Goal: Information Seeking & Learning: Learn about a topic

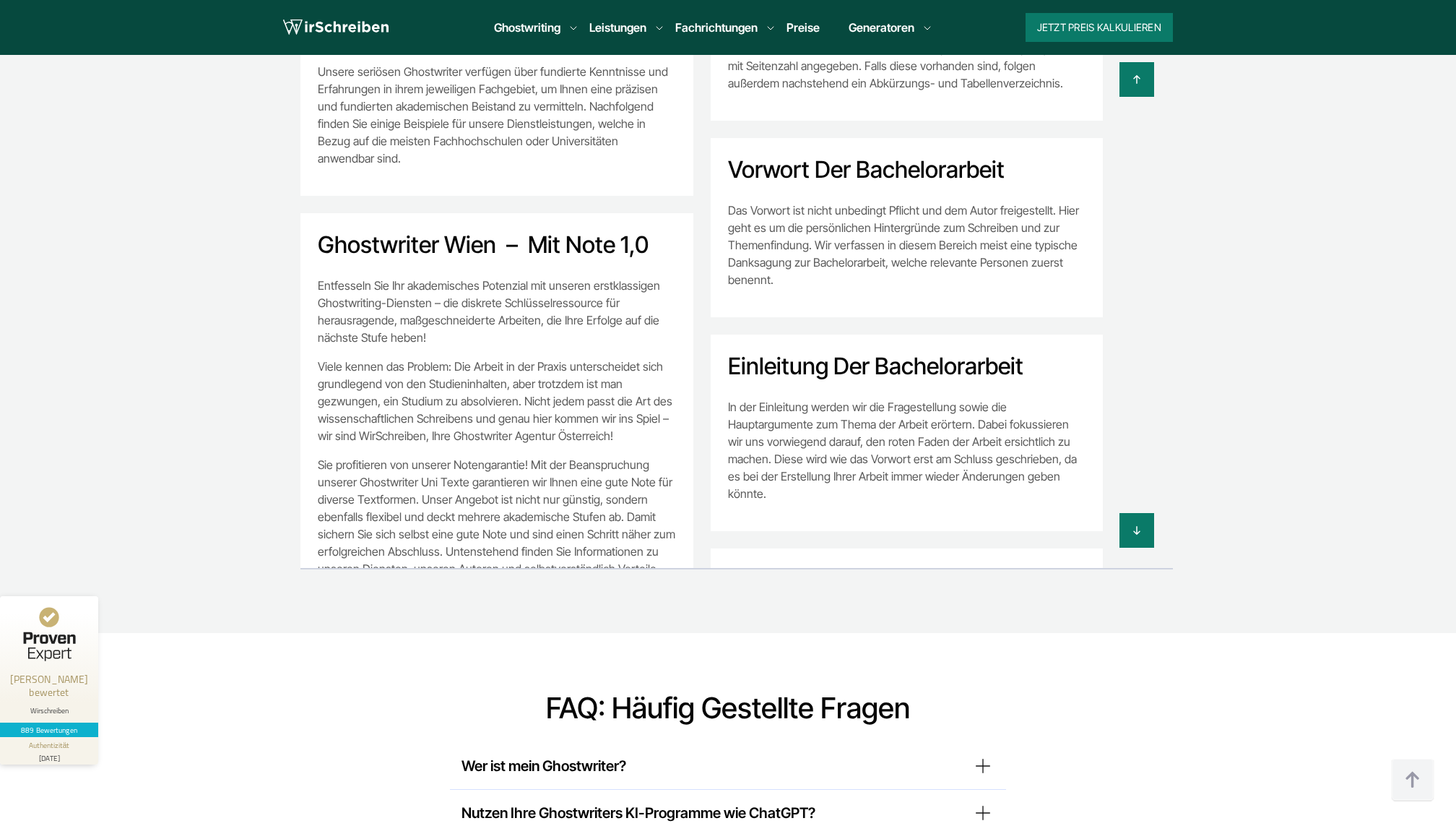
scroll to position [10562, 0]
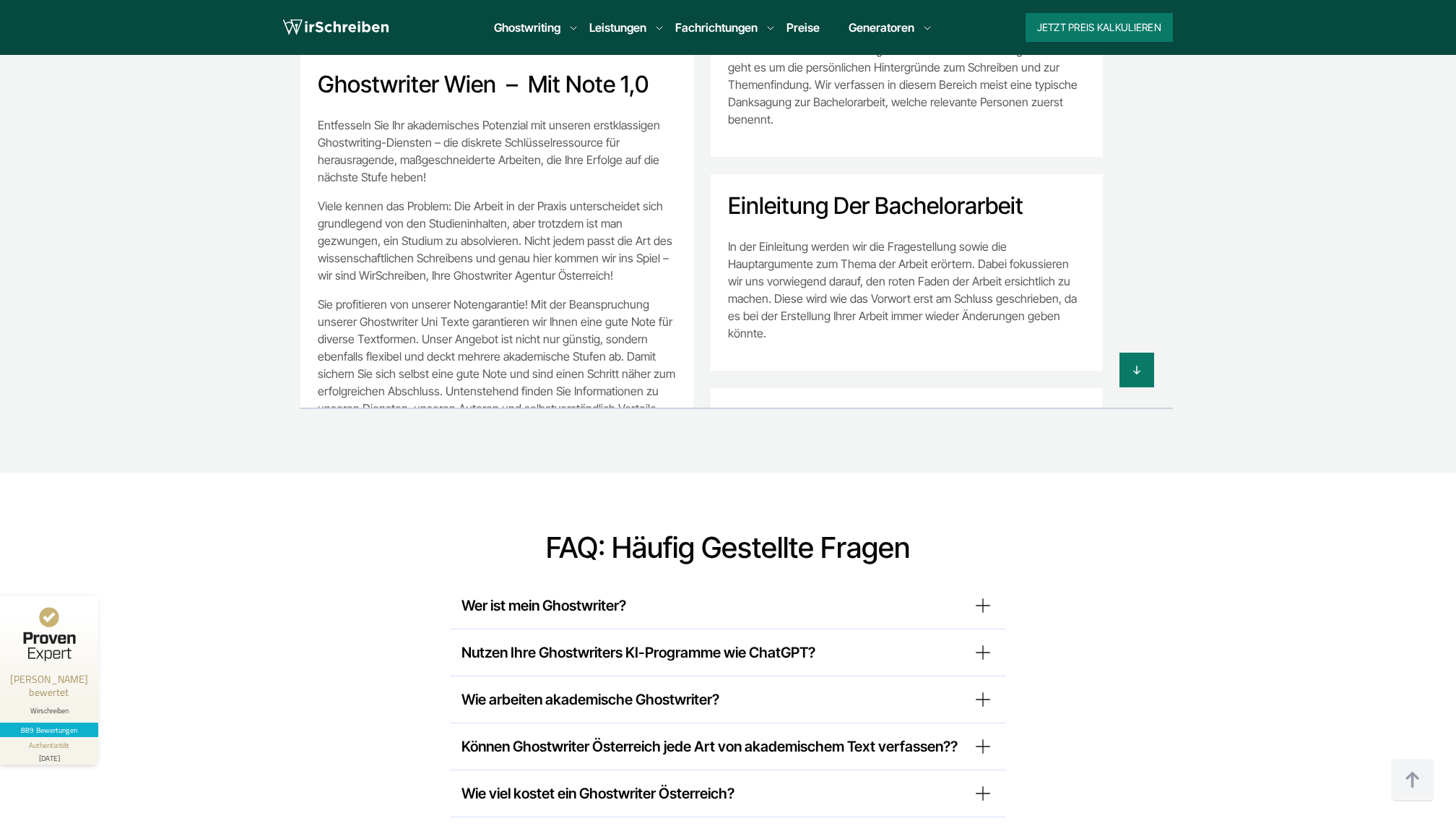
click at [530, 594] on summary "Wer ist mein Ghostwriter?" at bounding box center [728, 605] width 533 height 23
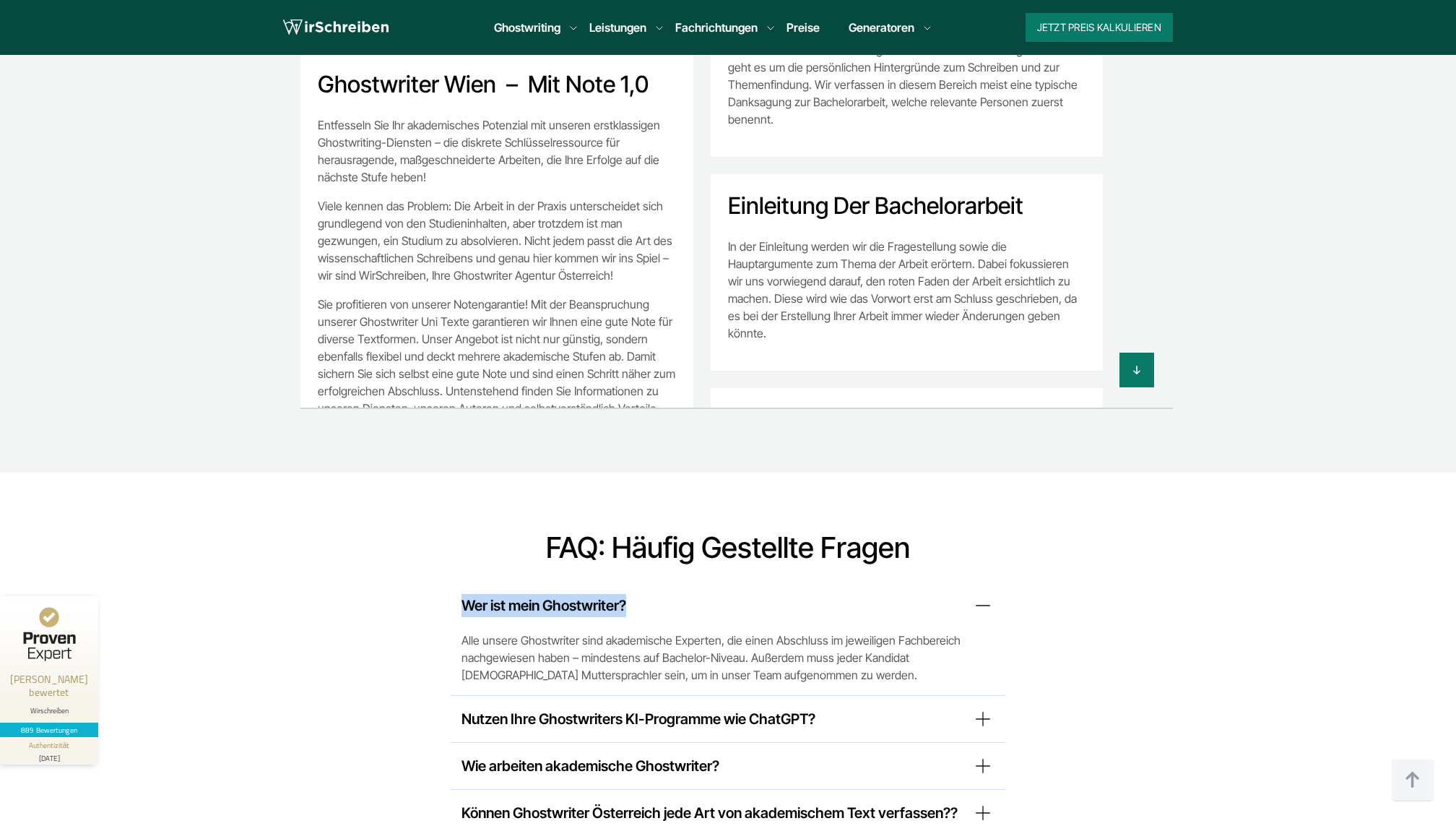
copy summary "Wer ist mein Ghostwriter?"
drag, startPoint x: 454, startPoint y: 427, endPoint x: 633, endPoint y: 427, distance: 179.0
click at [634, 582] on div "Wer ist mein Ghostwriter? Alle unsere Ghostwriter sind akademische Experten, di…" at bounding box center [727, 638] width 556 height 114
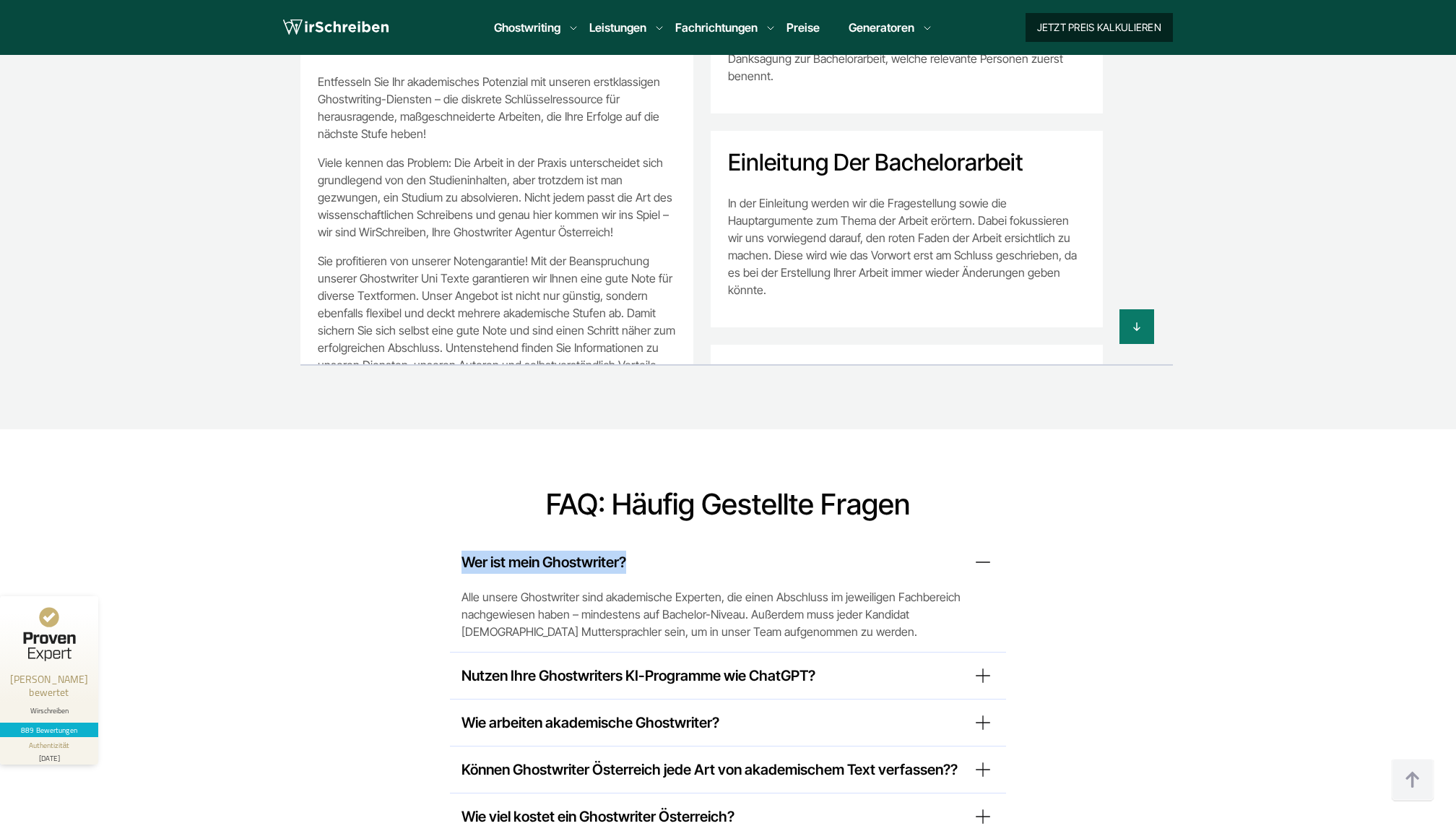
scroll to position [10707, 0]
click at [505, 589] on span "Alle unsere Ghostwriter sind akademische Experten, die einen Abschluss im jewei…" at bounding box center [728, 615] width 533 height 52
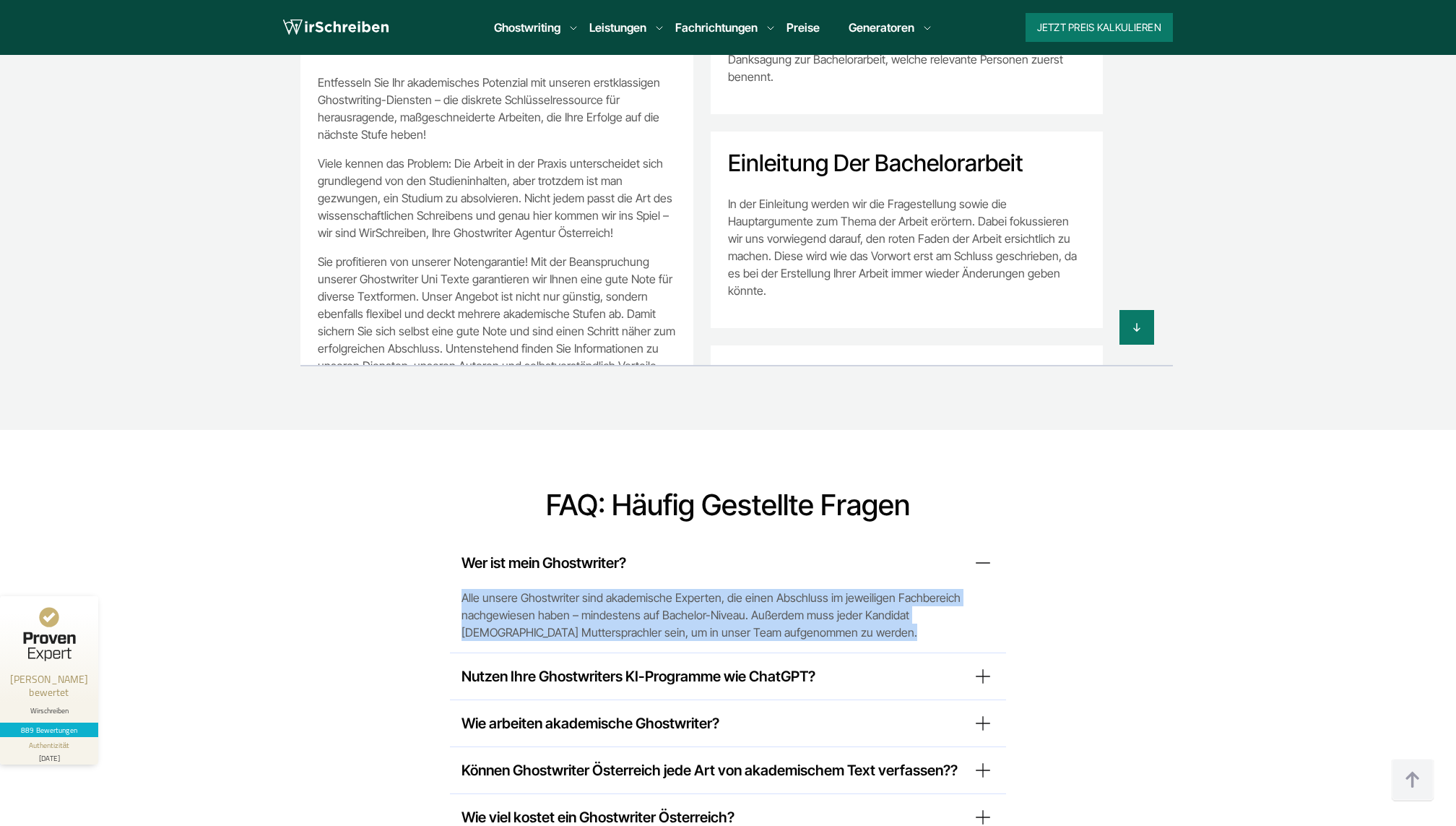
click at [505, 589] on span "Alle unsere Ghostwriter sind akademische Experten, die einen Abschluss im jewei…" at bounding box center [728, 615] width 533 height 52
copy div "Alle unsere Ghostwriter sind akademische Experten, die einen Abschluss im jewei…"
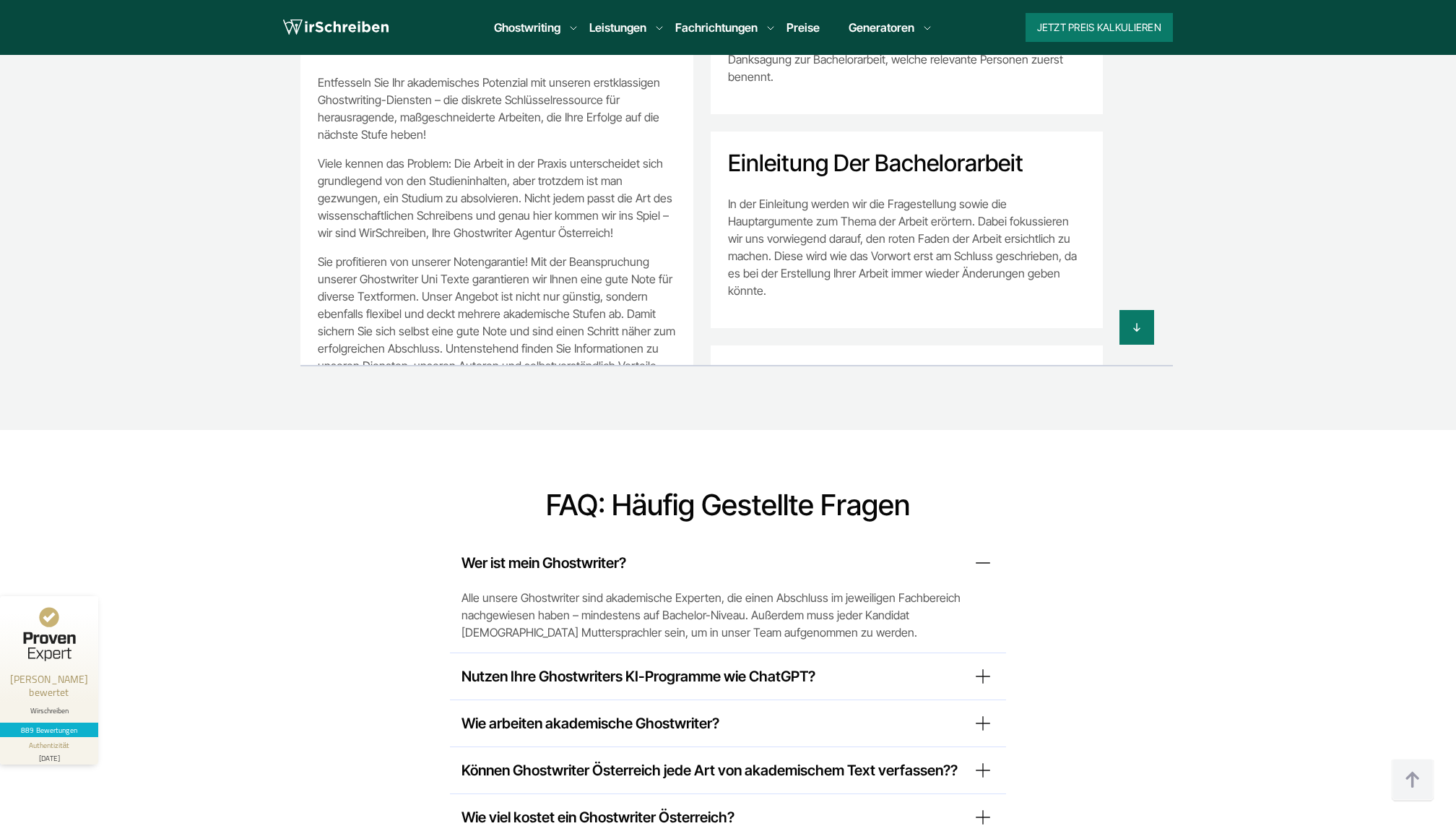
click at [811, 665] on summary "Nutzen Ihre Ghostwriters KI-Programme wie ChatGPT?" at bounding box center [728, 675] width 533 height 23
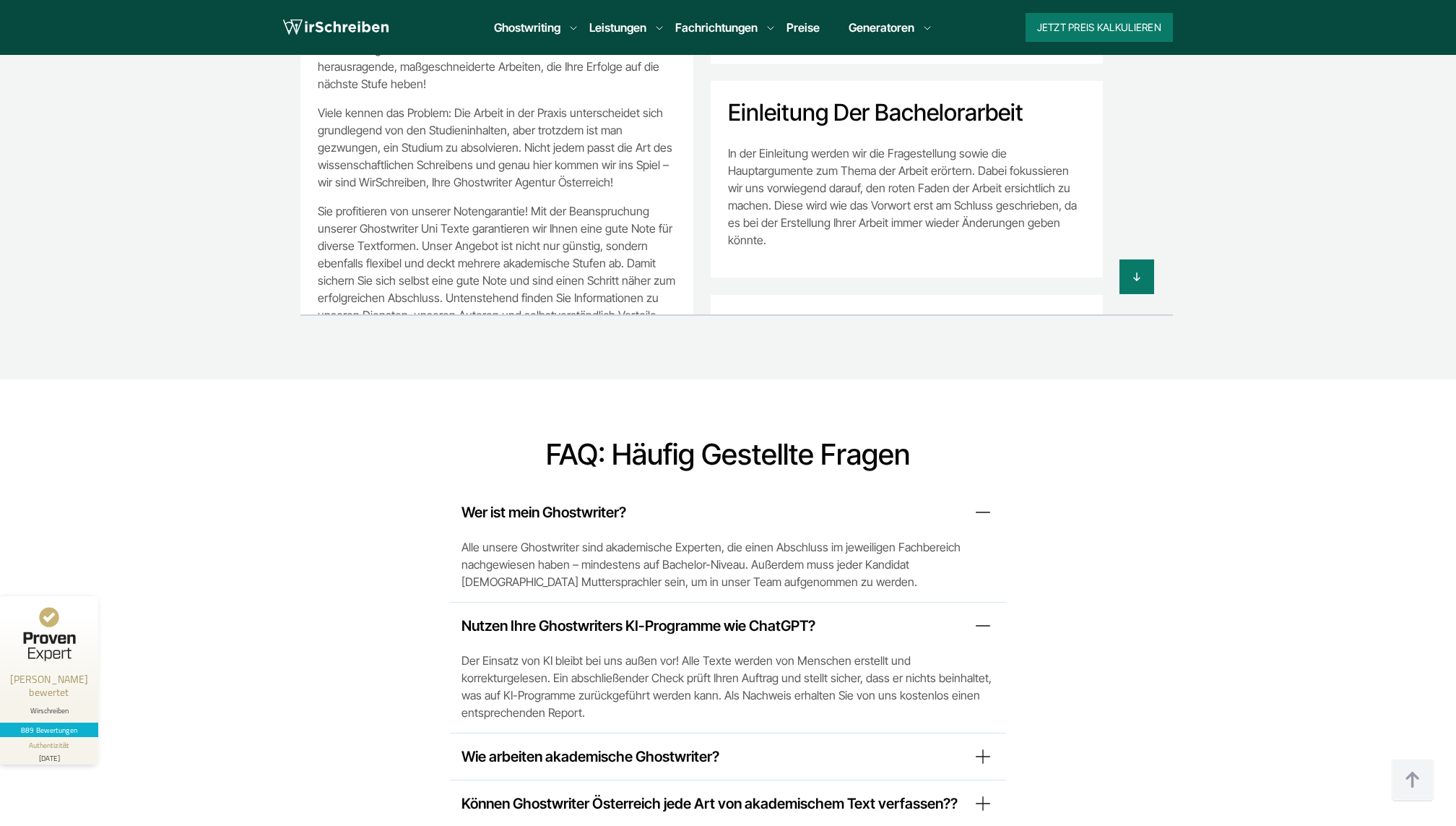
scroll to position [10778, 0]
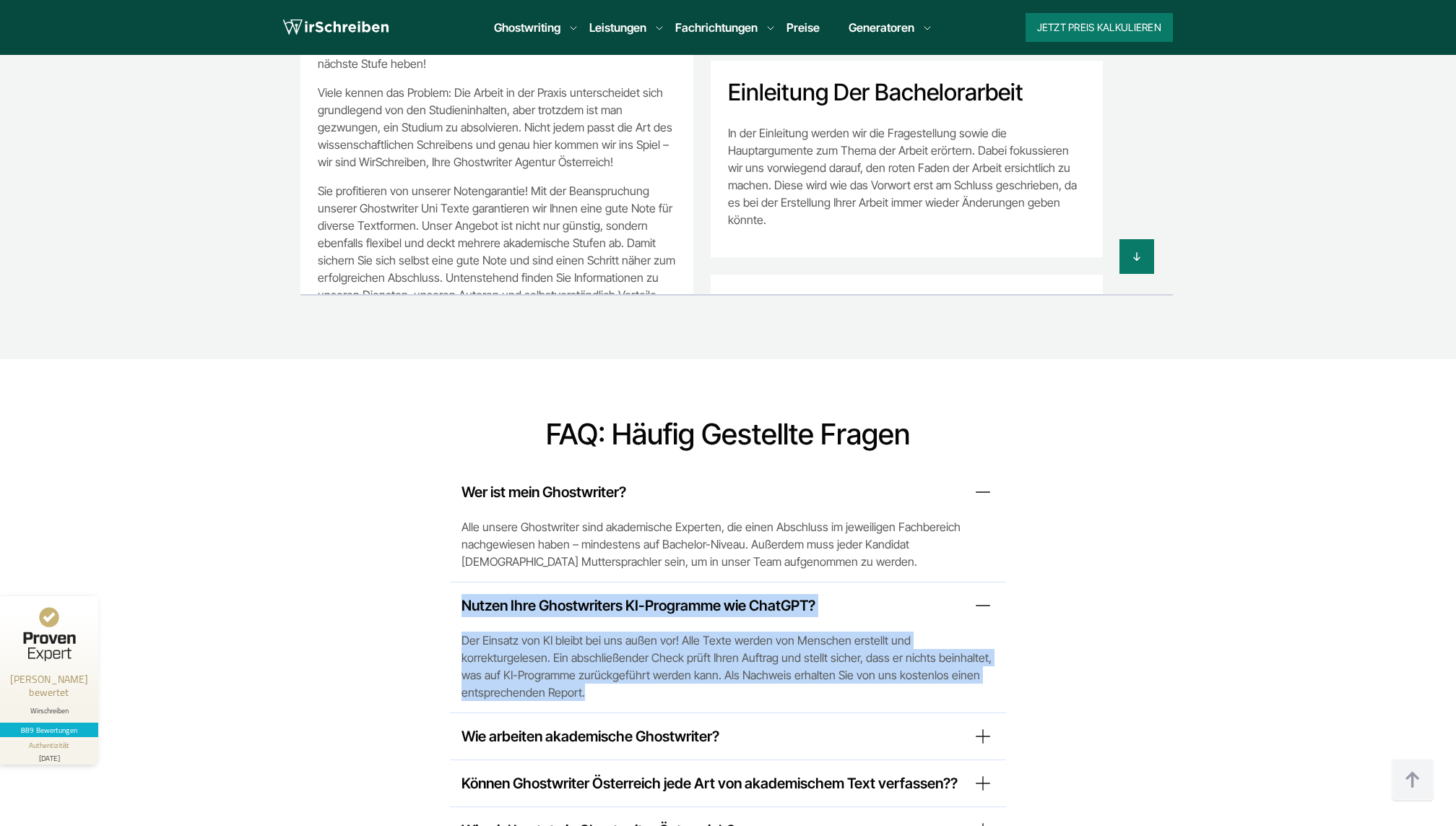
drag, startPoint x: 451, startPoint y: 470, endPoint x: 957, endPoint y: 557, distance: 513.4
click at [959, 582] on div "Nutzen Ihre Ghostwriters KI-Programme wie ChatGPT? Der Einsatz von KI bleibt be…" at bounding box center [727, 647] width 556 height 130
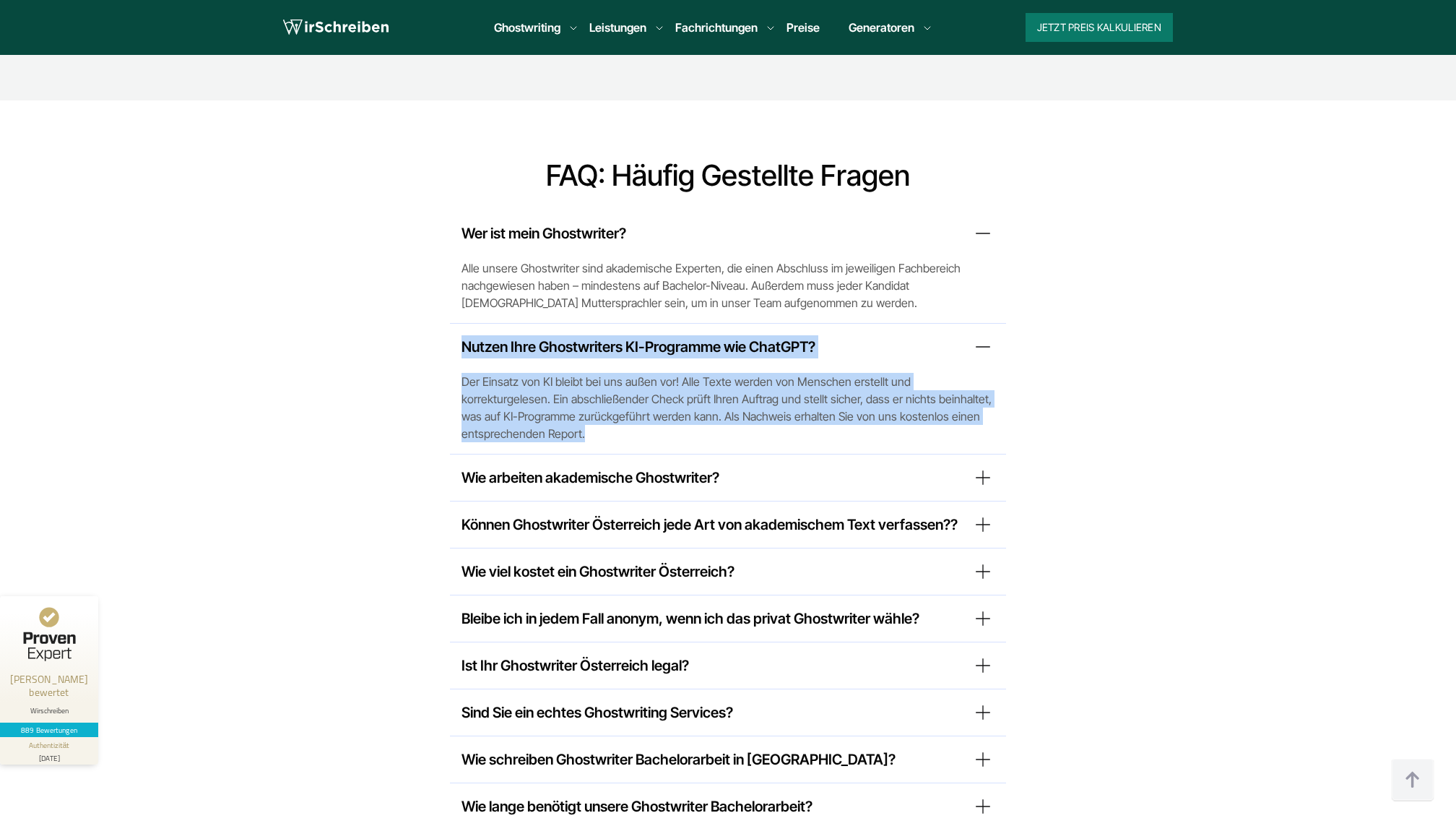
scroll to position [11047, 0]
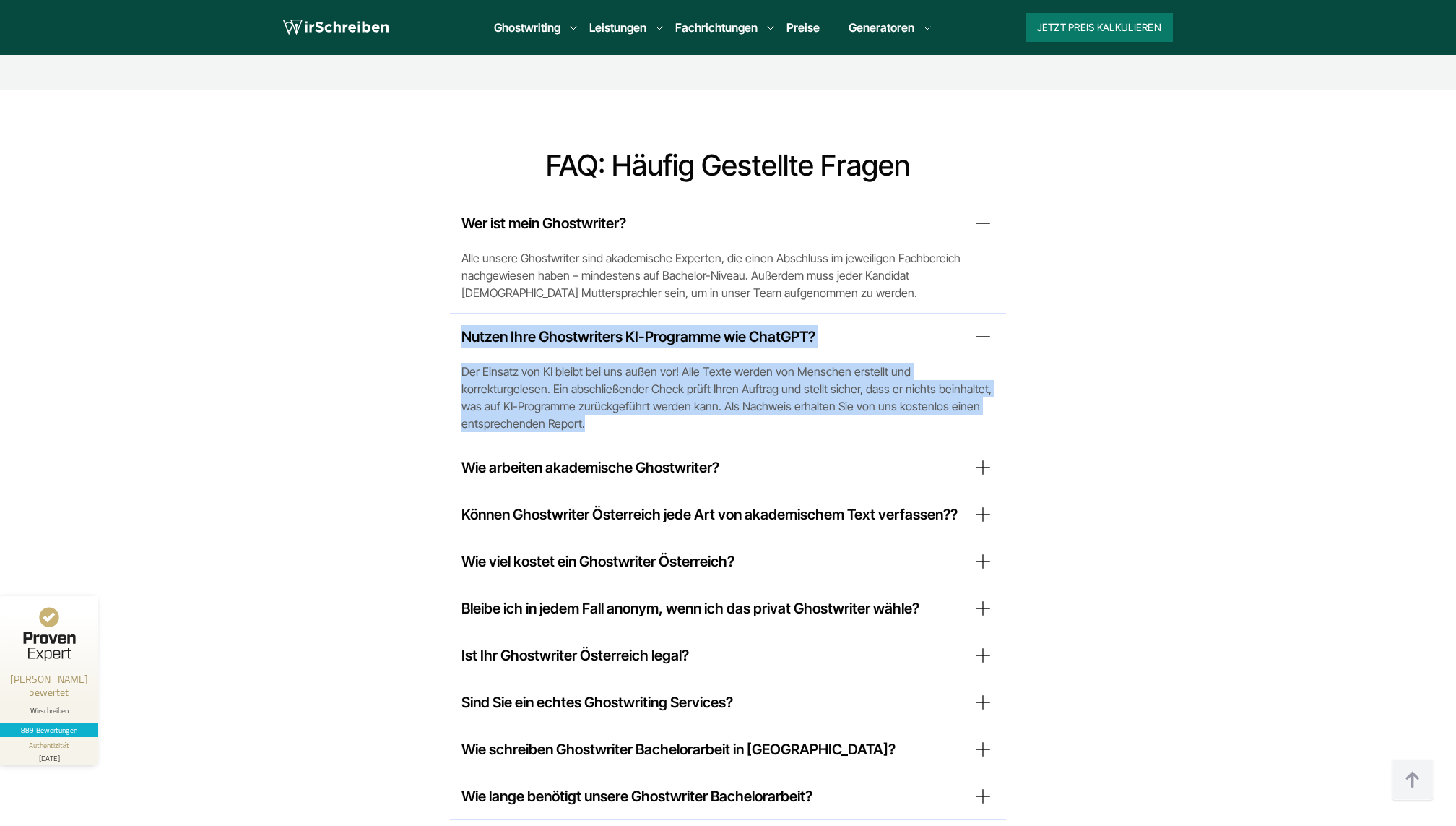
click at [783, 596] on summary "Bleibe ich in jedem Fall anonym, wenn ich das privat Ghostwriter wähle?" at bounding box center [728, 607] width 533 height 23
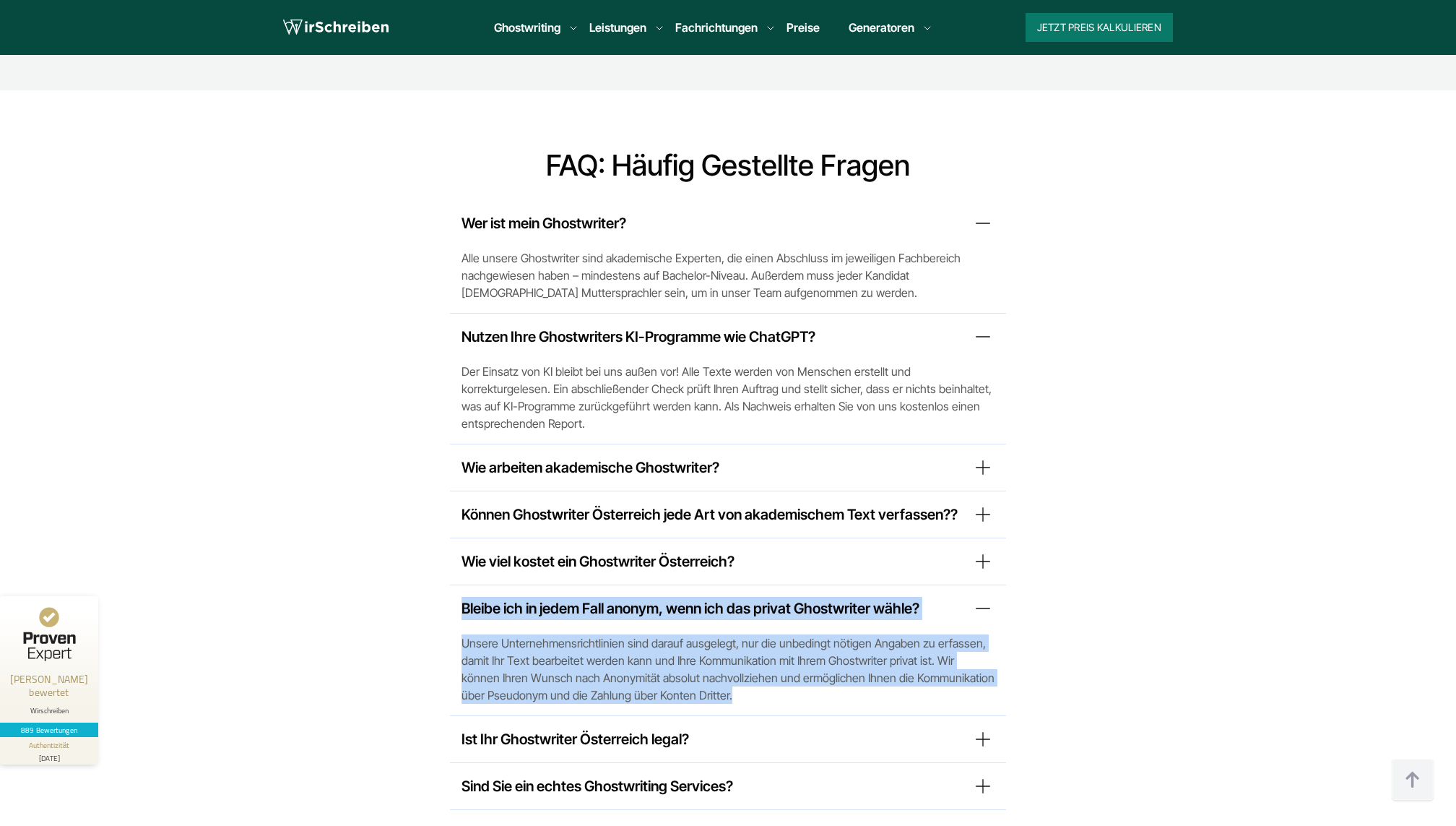
drag, startPoint x: 457, startPoint y: 452, endPoint x: 630, endPoint y: 538, distance: 193.2
click at [630, 585] on div "Bleibe ich in jedem Fall anonym, wenn ich das privat Ghostwriter wähle? Unsere …" at bounding box center [727, 650] width 556 height 130
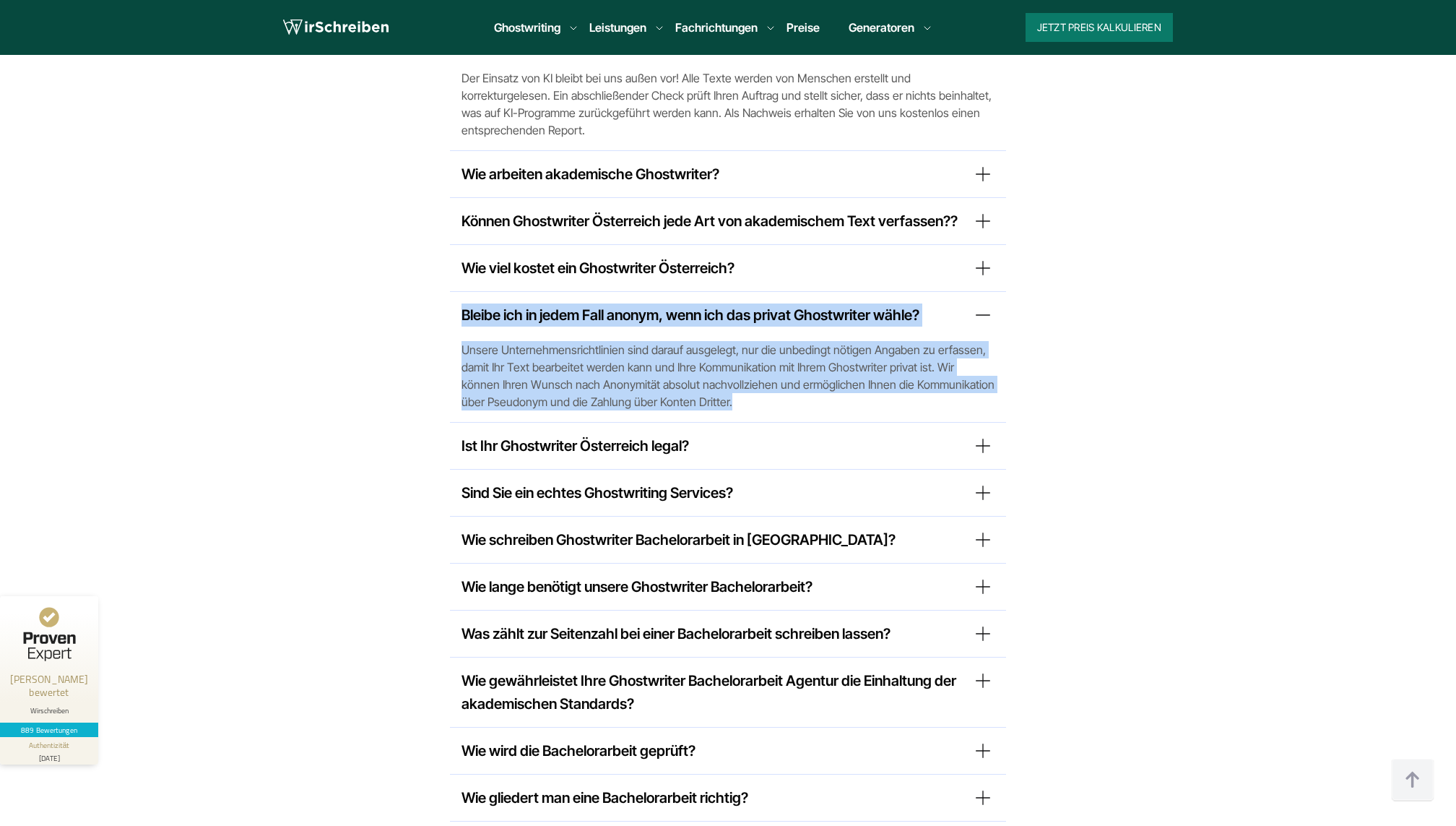
scroll to position [11342, 0]
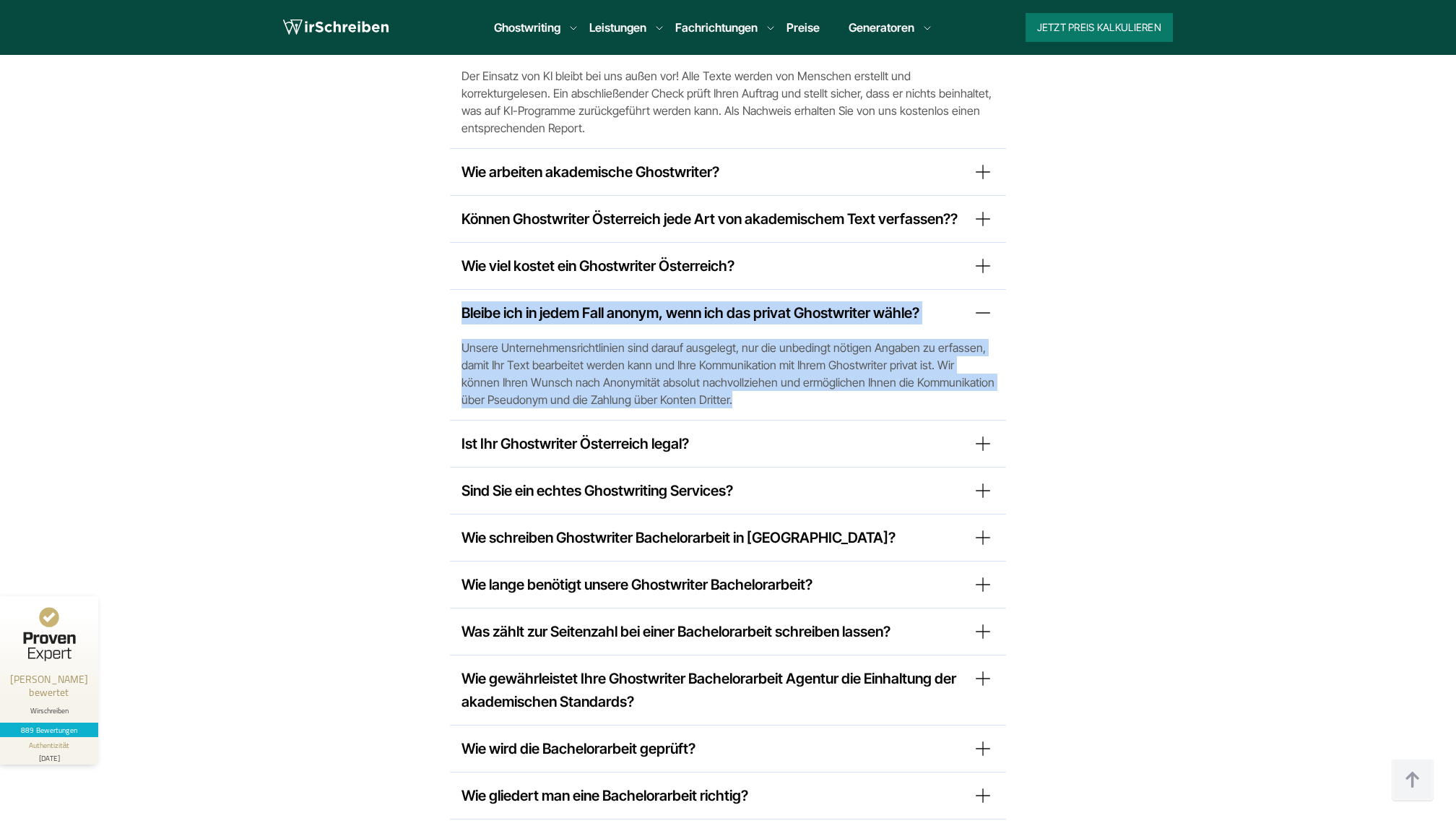
click at [720, 468] on div "Sind Sie ein echtes Ghostwriting Services? Sie können beruhigt sein – hinter un…" at bounding box center [727, 491] width 556 height 47
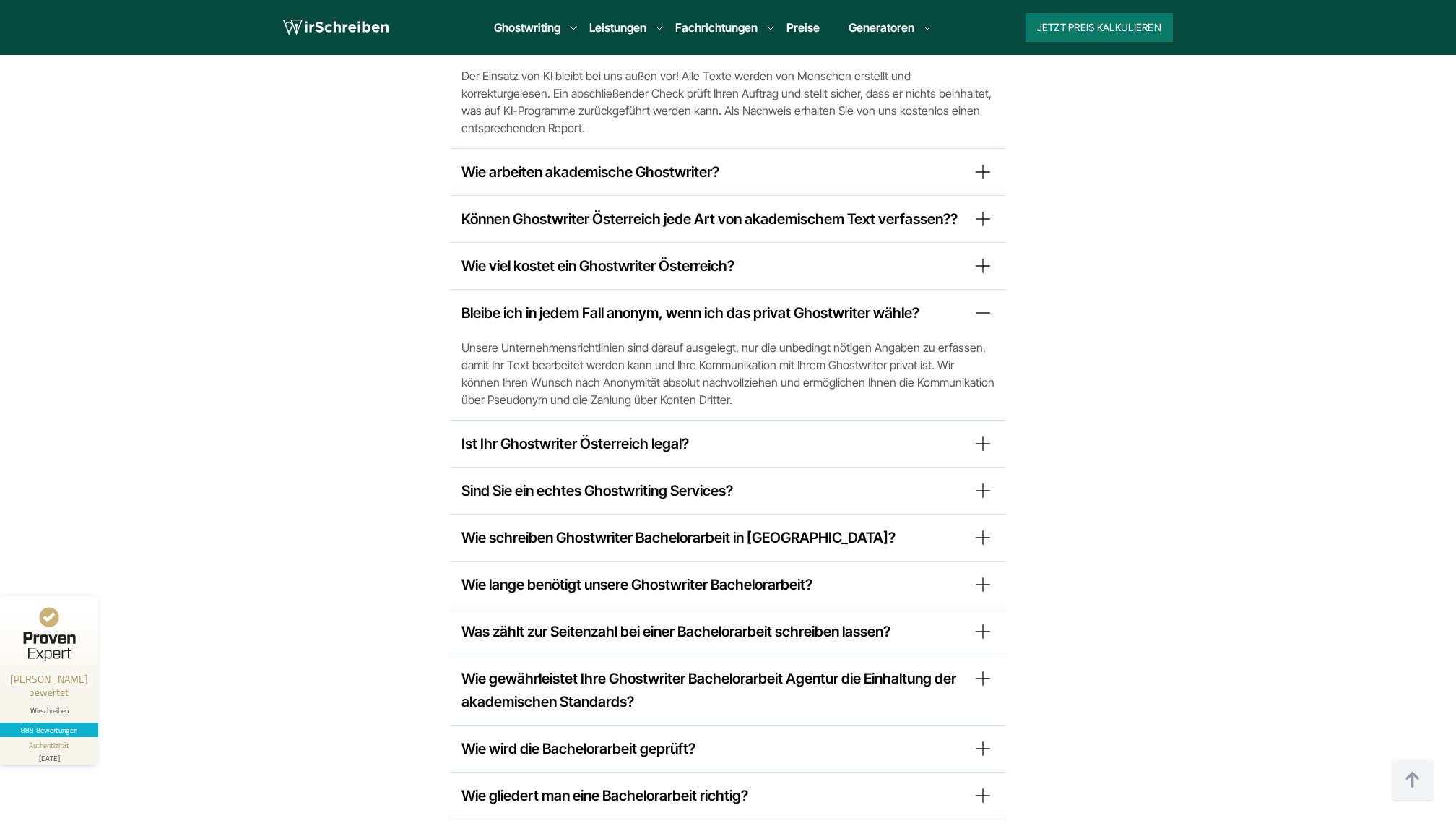
click at [534, 479] on summary "Sind Sie ein echtes Ghostwriting Services?" at bounding box center [728, 490] width 533 height 23
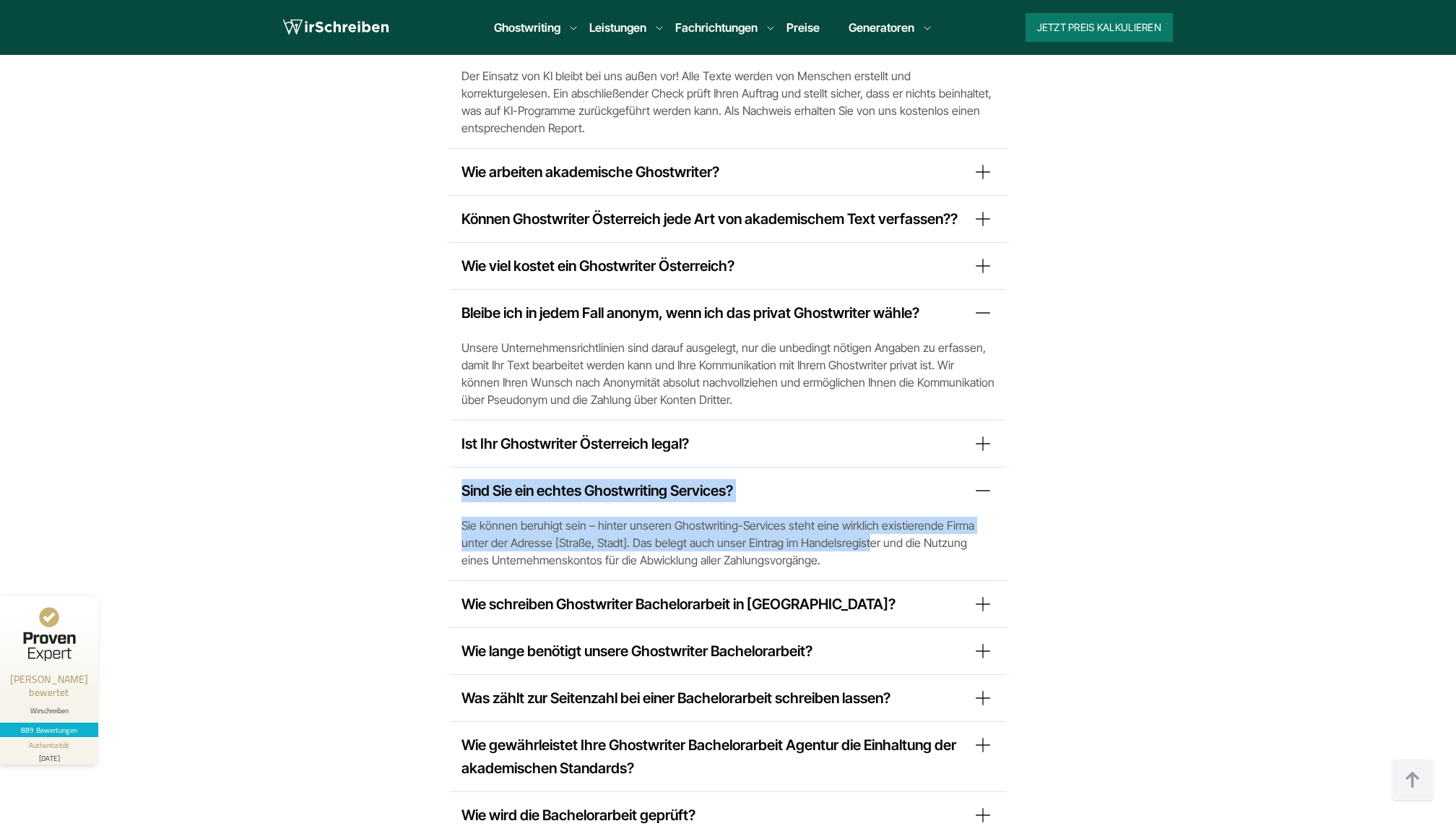
drag, startPoint x: 446, startPoint y: 336, endPoint x: 789, endPoint y: 391, distance: 347.4
click at [794, 392] on div "Wer ist mein Ghostwriter? Alle unsere Ghostwriter sind akademische Experten, di…" at bounding box center [728, 504] width 824 height 1233
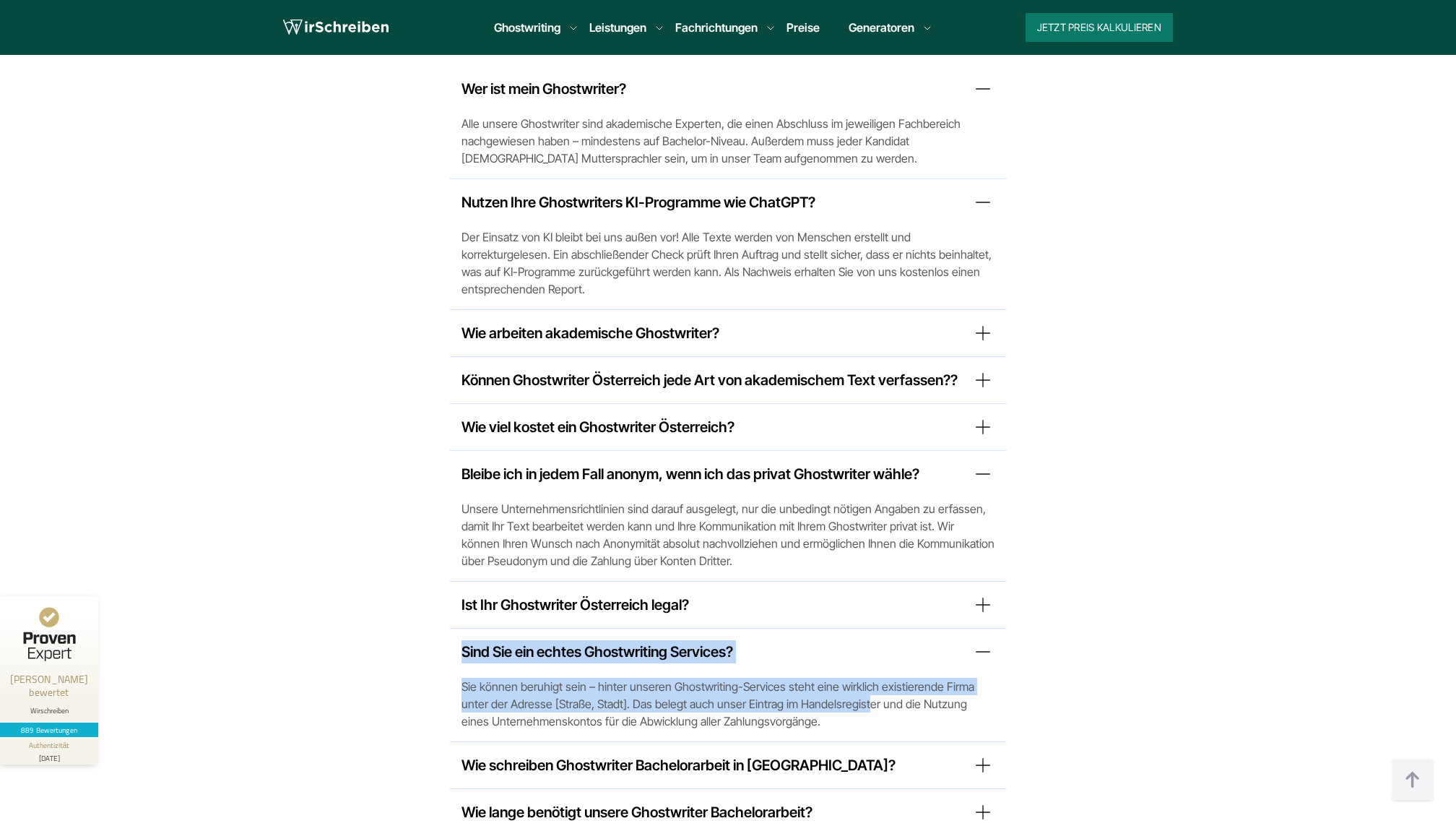
scroll to position [11180, 0]
